Goal: Task Accomplishment & Management: Manage account settings

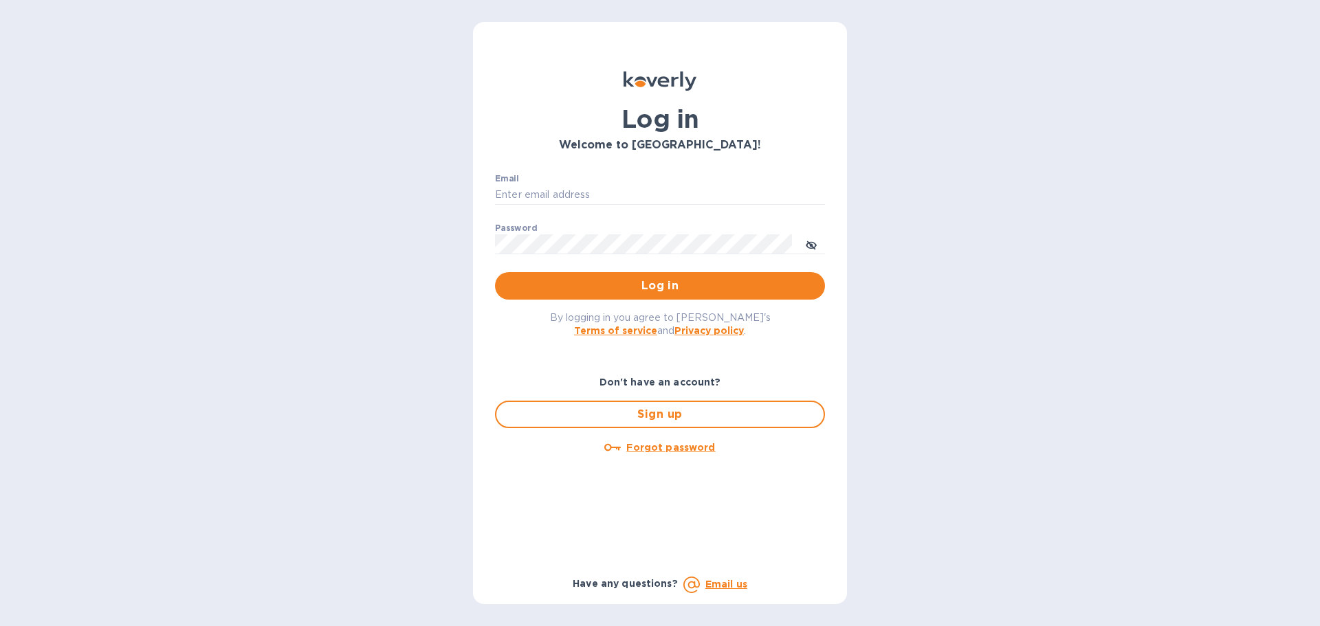
click at [603, 210] on p "​" at bounding box center [660, 215] width 330 height 16
click at [603, 197] on input "Email" at bounding box center [660, 195] width 330 height 21
type input "[EMAIL_ADDRESS][DOMAIN_NAME]"
click at [495, 272] on button "Log in" at bounding box center [660, 286] width 330 height 28
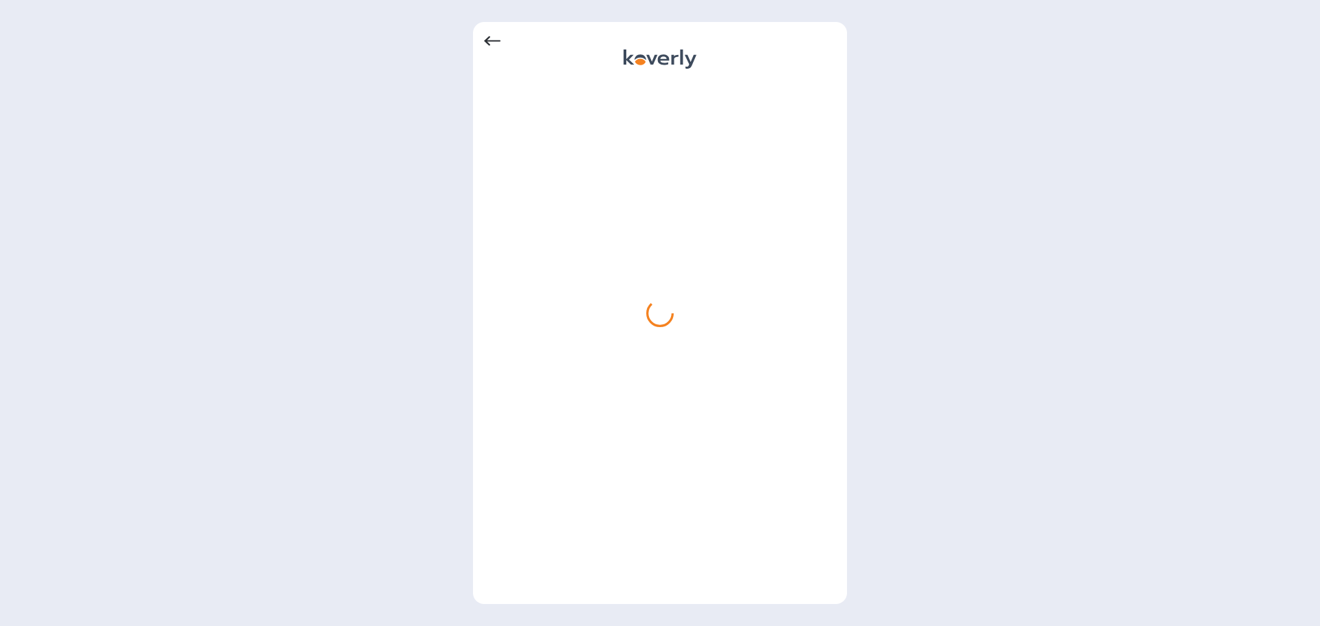
click at [502, 48] on div at bounding box center [660, 41] width 352 height 17
click at [492, 43] on icon at bounding box center [492, 41] width 17 height 17
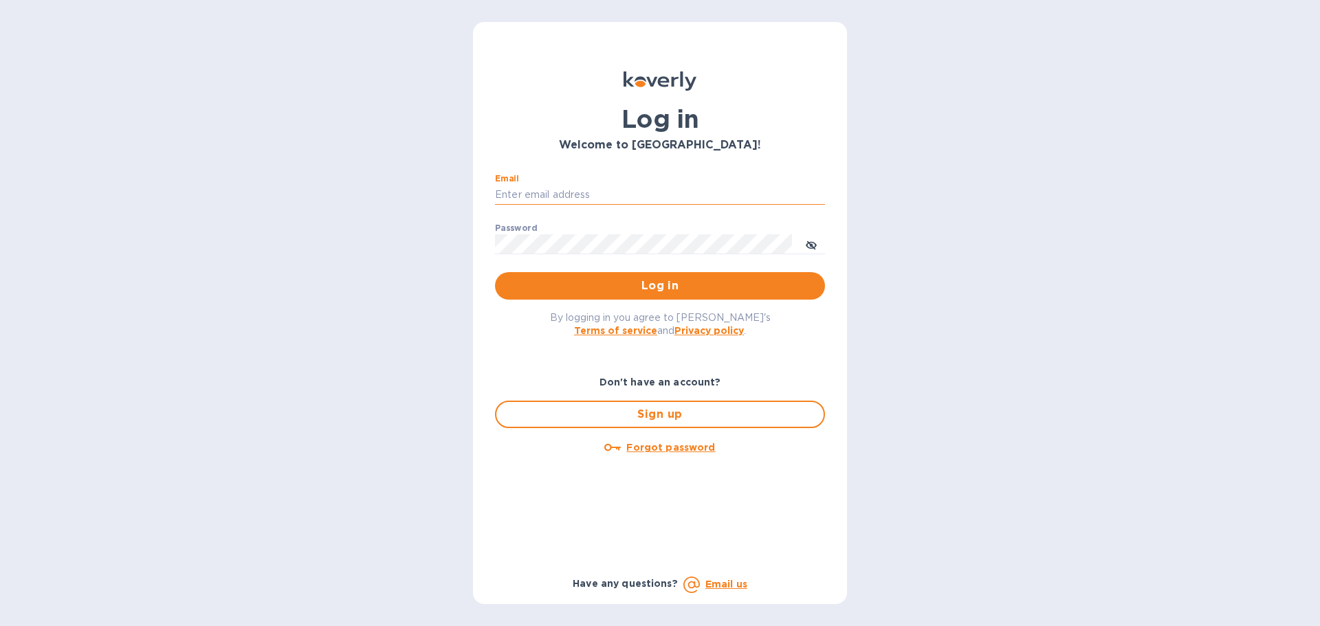
click at [596, 190] on input "Email" at bounding box center [660, 195] width 330 height 21
type input "cm@electronicsclubusa.com"
click at [626, 281] on span "Log in" at bounding box center [660, 286] width 308 height 17
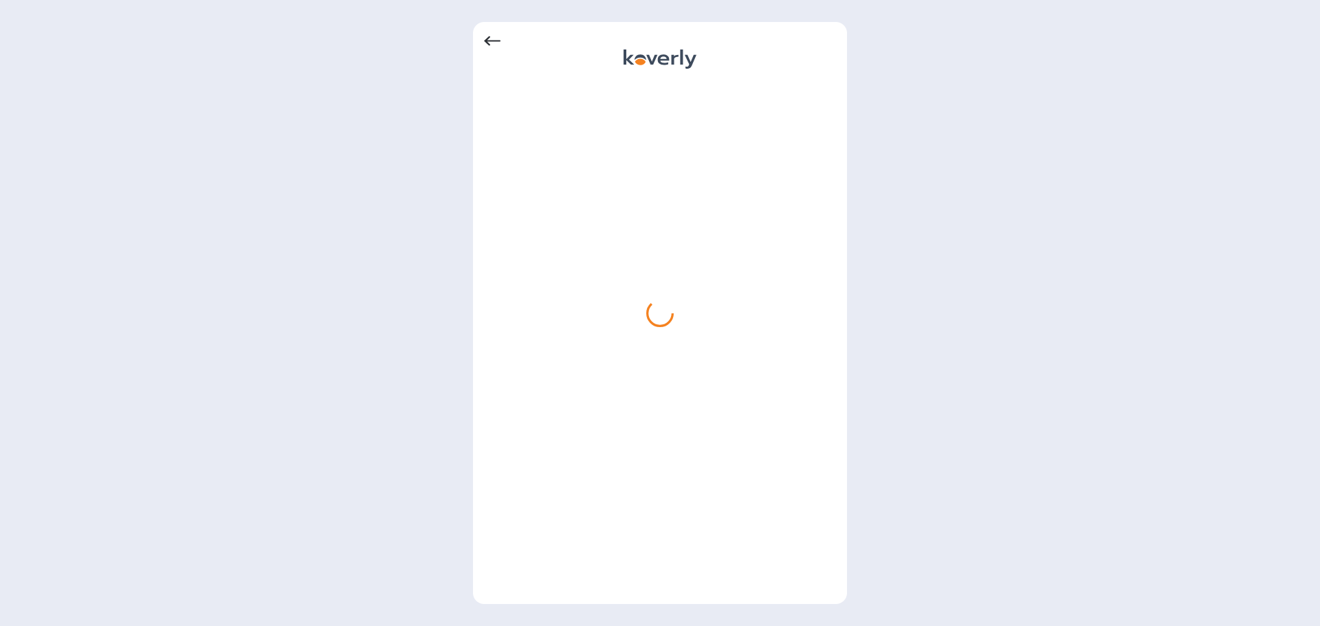
click at [490, 41] on icon at bounding box center [492, 41] width 17 height 17
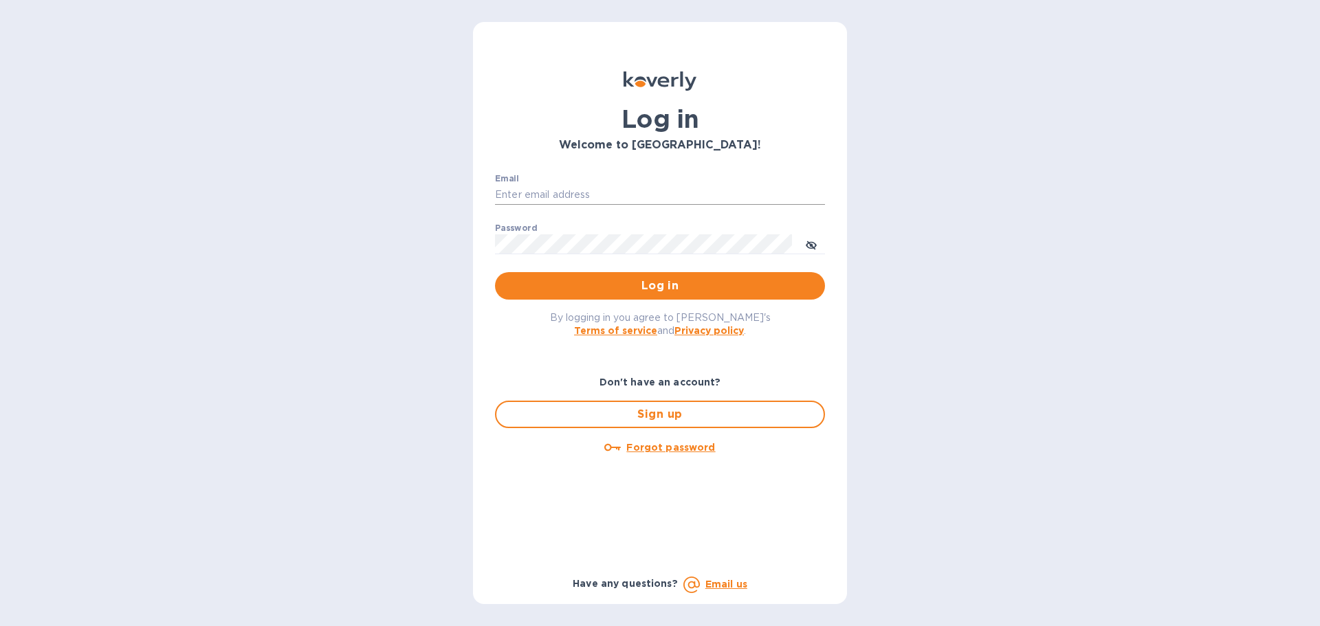
click at [582, 197] on input "Email" at bounding box center [660, 195] width 330 height 21
type input "cm@electronicsclubusa.com"
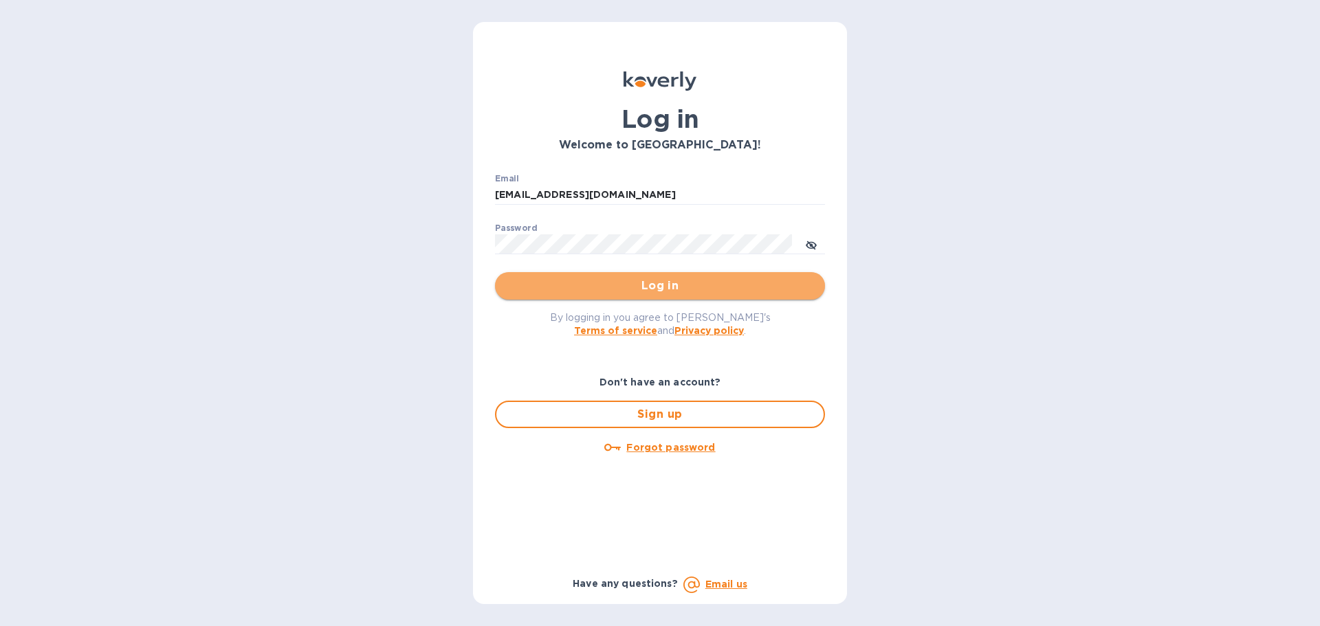
click at [613, 274] on button "Log in" at bounding box center [660, 286] width 330 height 28
